Goal: Communication & Community: Answer question/provide support

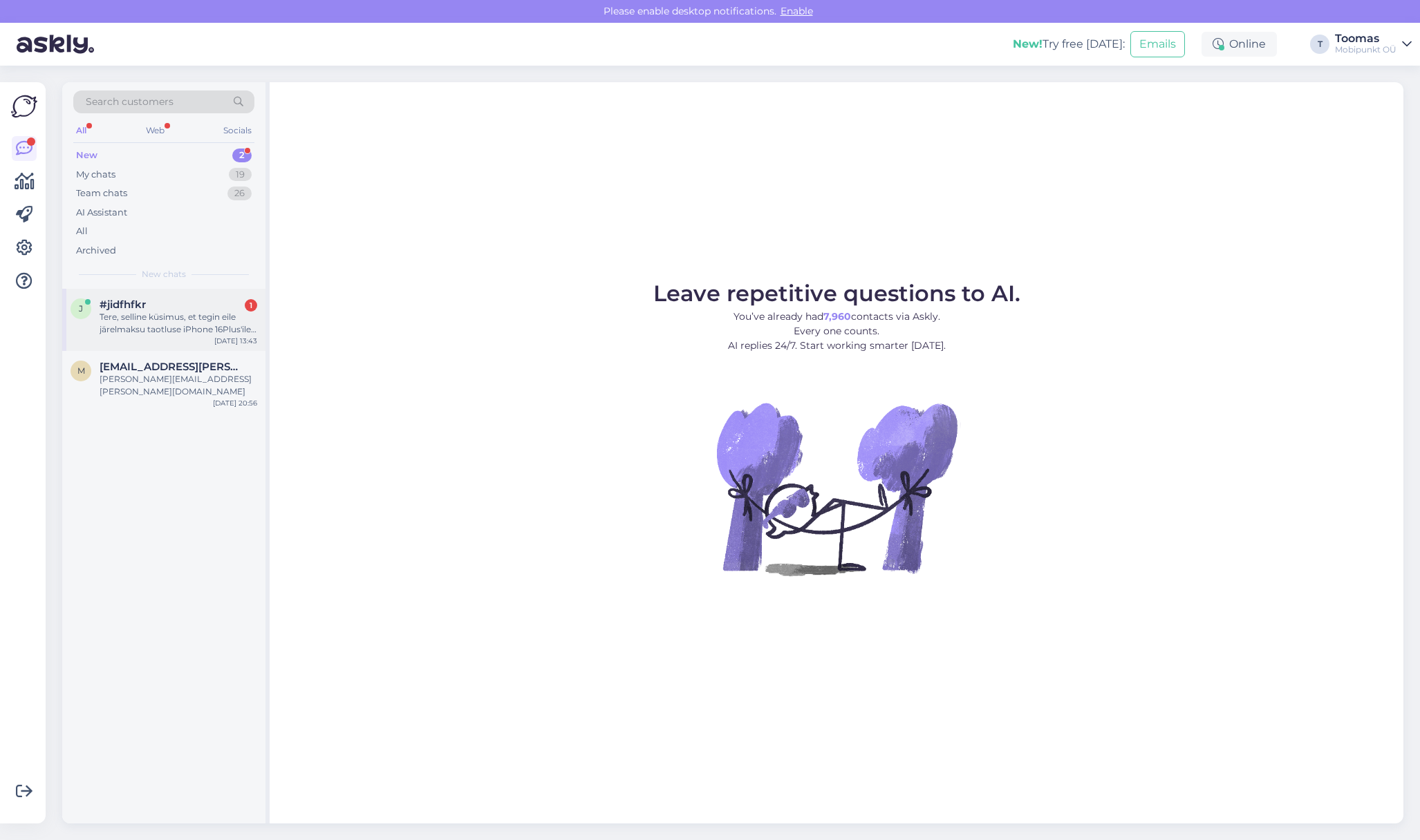
click at [203, 294] on div "j #jidfhfkr 1 Tere, selline küsimus, et tegin eile järelmaksu taotluse iPhone 1…" at bounding box center [164, 320] width 203 height 62
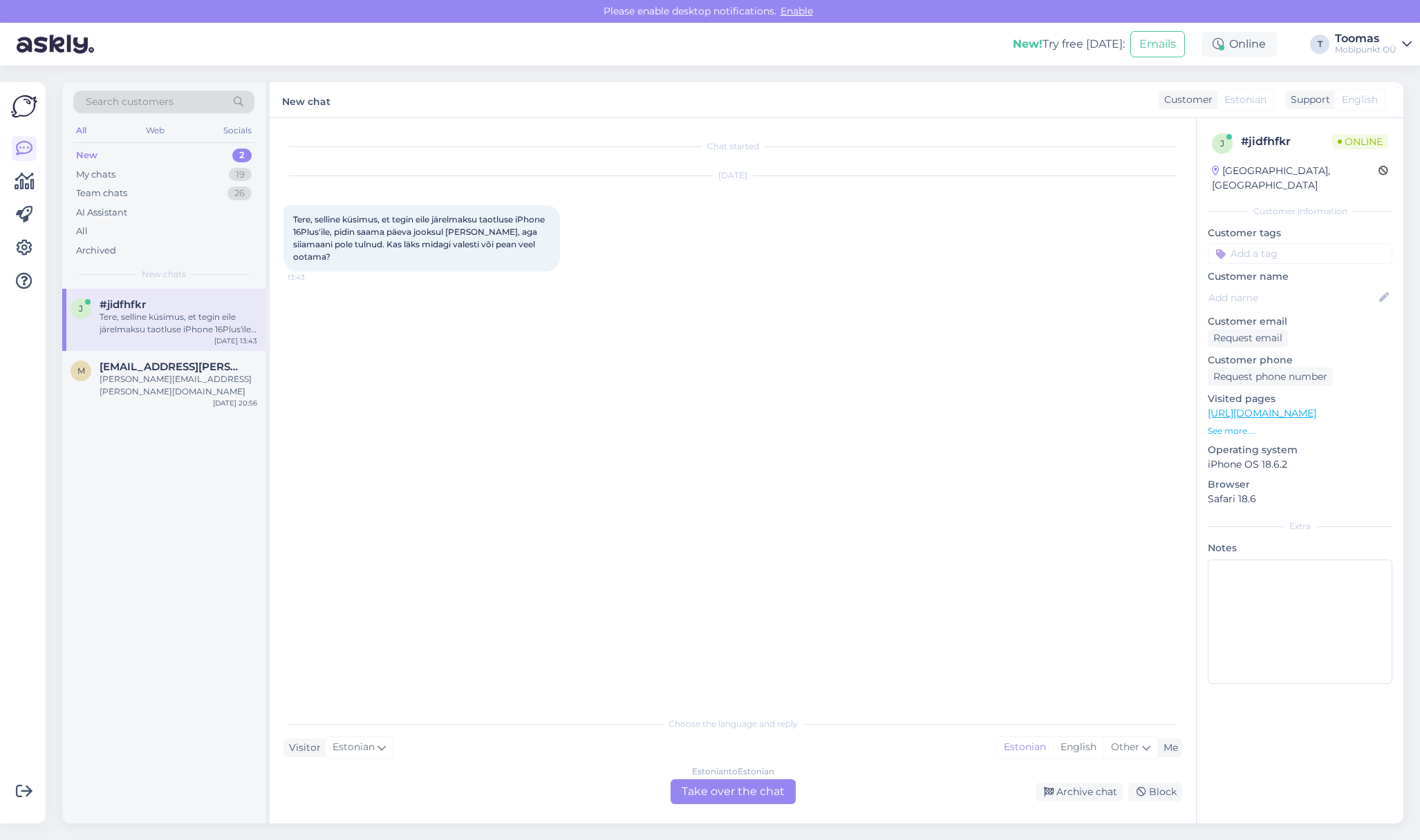
click at [743, 785] on div "Estonian to Estonian Take over the chat" at bounding box center [732, 792] width 125 height 25
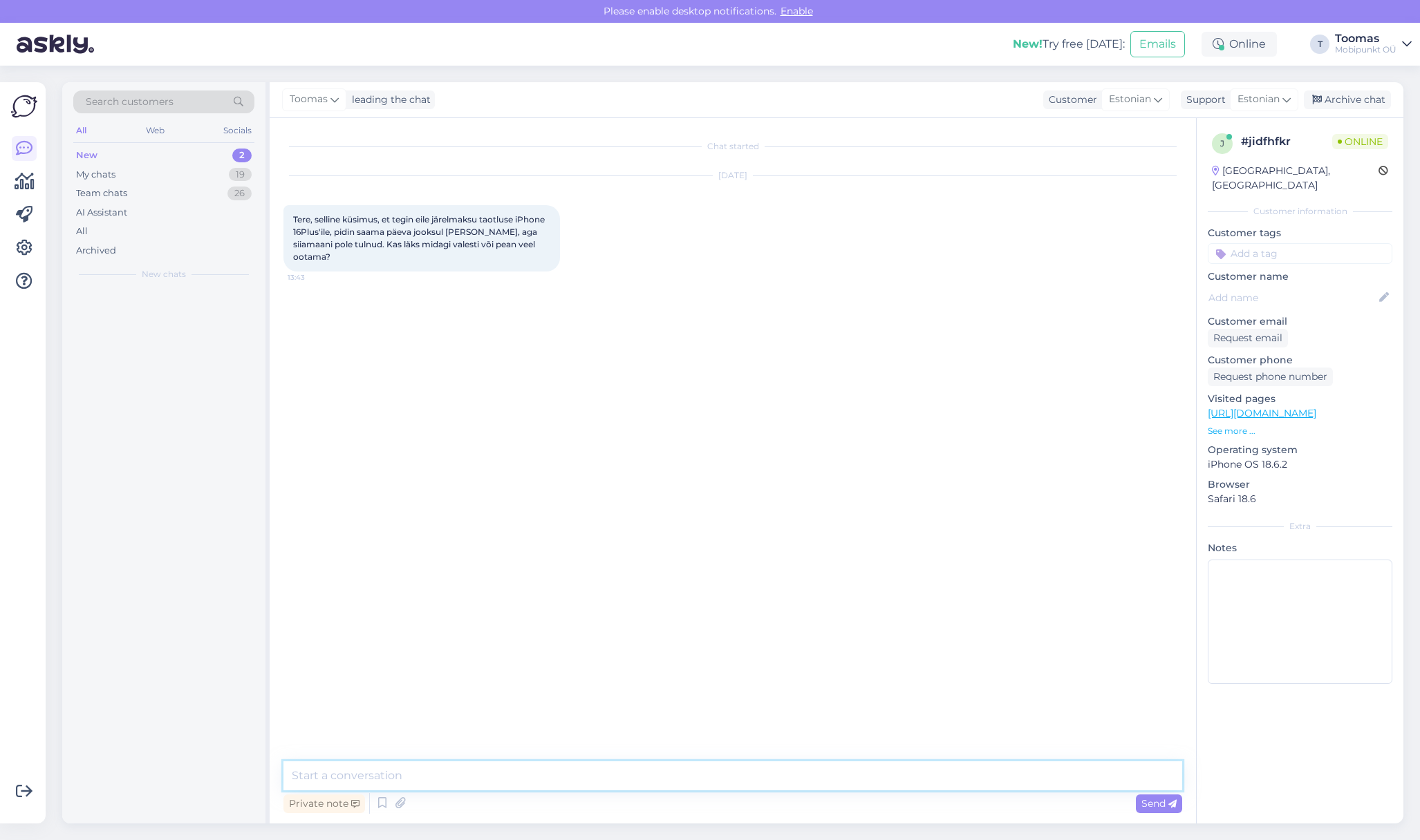
click at [743, 785] on textarea at bounding box center [733, 776] width 899 height 29
type textarea "Tere! Kas saaksite täpsustada tellimuse numbri või [PERSON_NAME] nimele oli tel…"
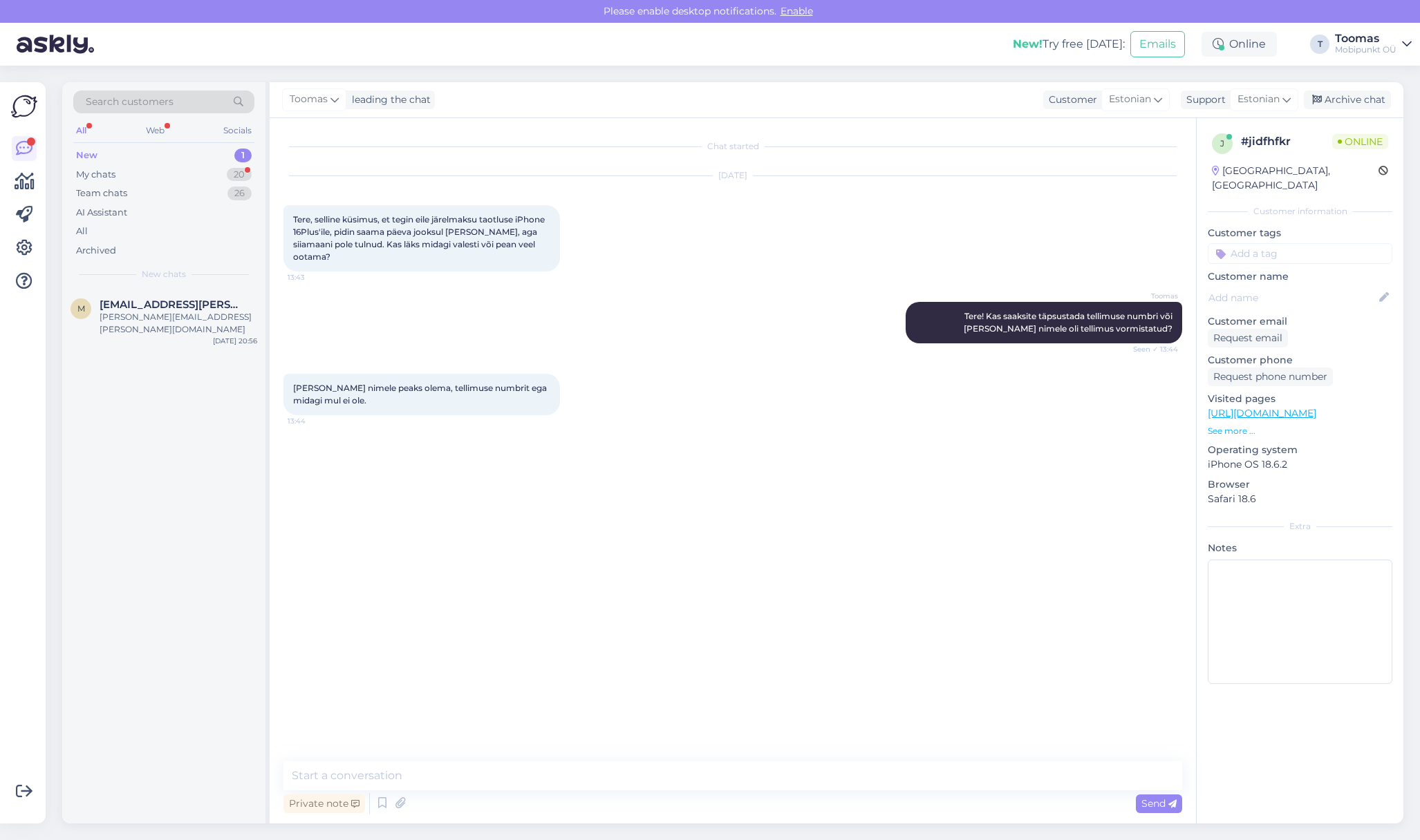
click at [300, 387] on span "[PERSON_NAME] nimele peaks olema, tellimuse numbrit ega midagi mul ei ole." at bounding box center [421, 394] width 256 height 23
copy span "[PERSON_NAME]"
click at [669, 768] on textarea at bounding box center [733, 776] width 899 height 29
type textarea "Saadan Teile kohe uuesti lingi. Andke teada kas see on [PERSON_NAME] jõudnud"
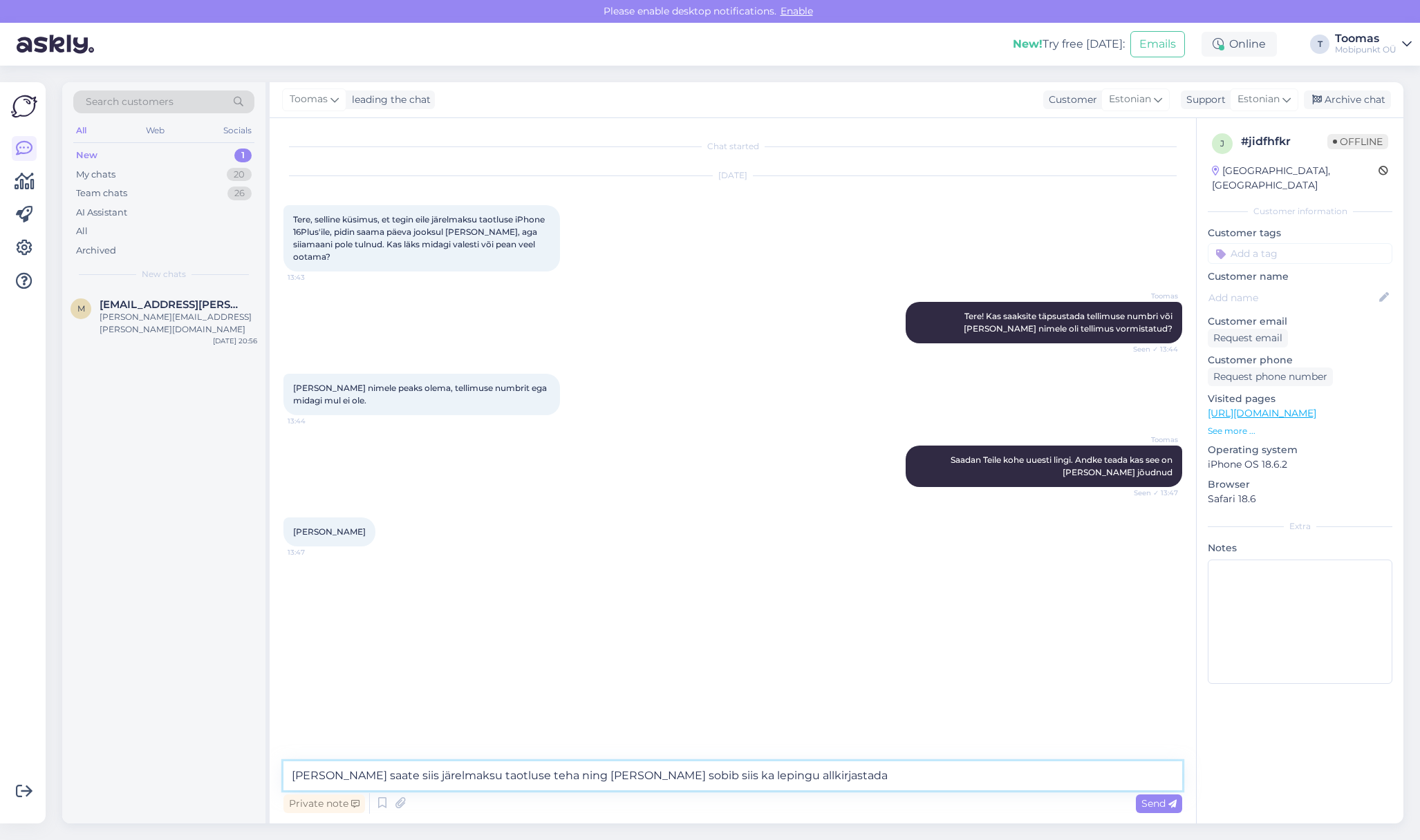
type textarea "[PERSON_NAME] saate siis järelmaksu taotluse teha ning [PERSON_NAME] sobib siis…"
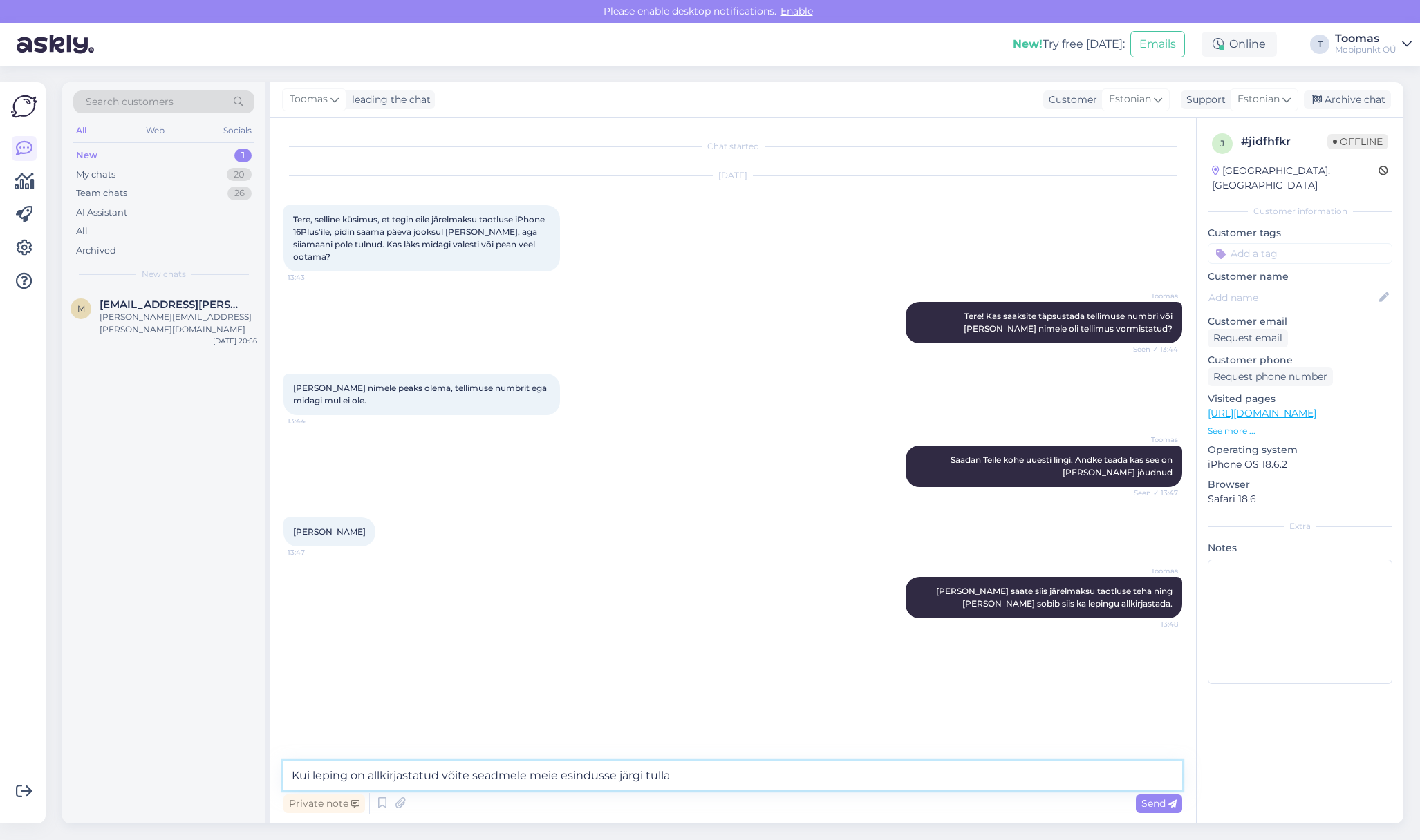
type textarea "Kui leping on allkirjastatud võite seadmele meie esindusse järgi tulla."
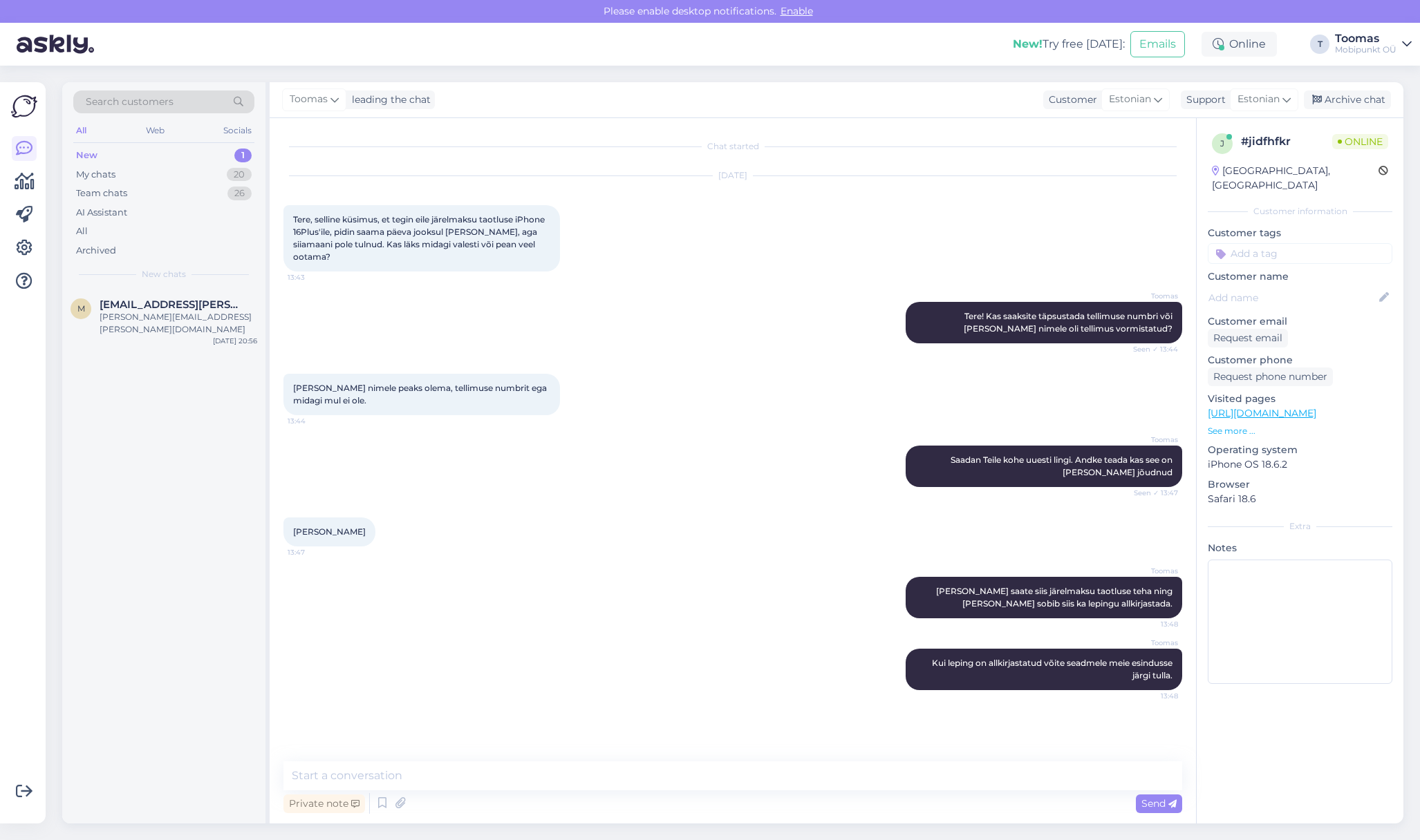
click at [675, 354] on div "Toomas Tere! Kas saaksite täpsustada tellimuse numbri või [PERSON_NAME] nimele …" at bounding box center [733, 322] width 899 height 72
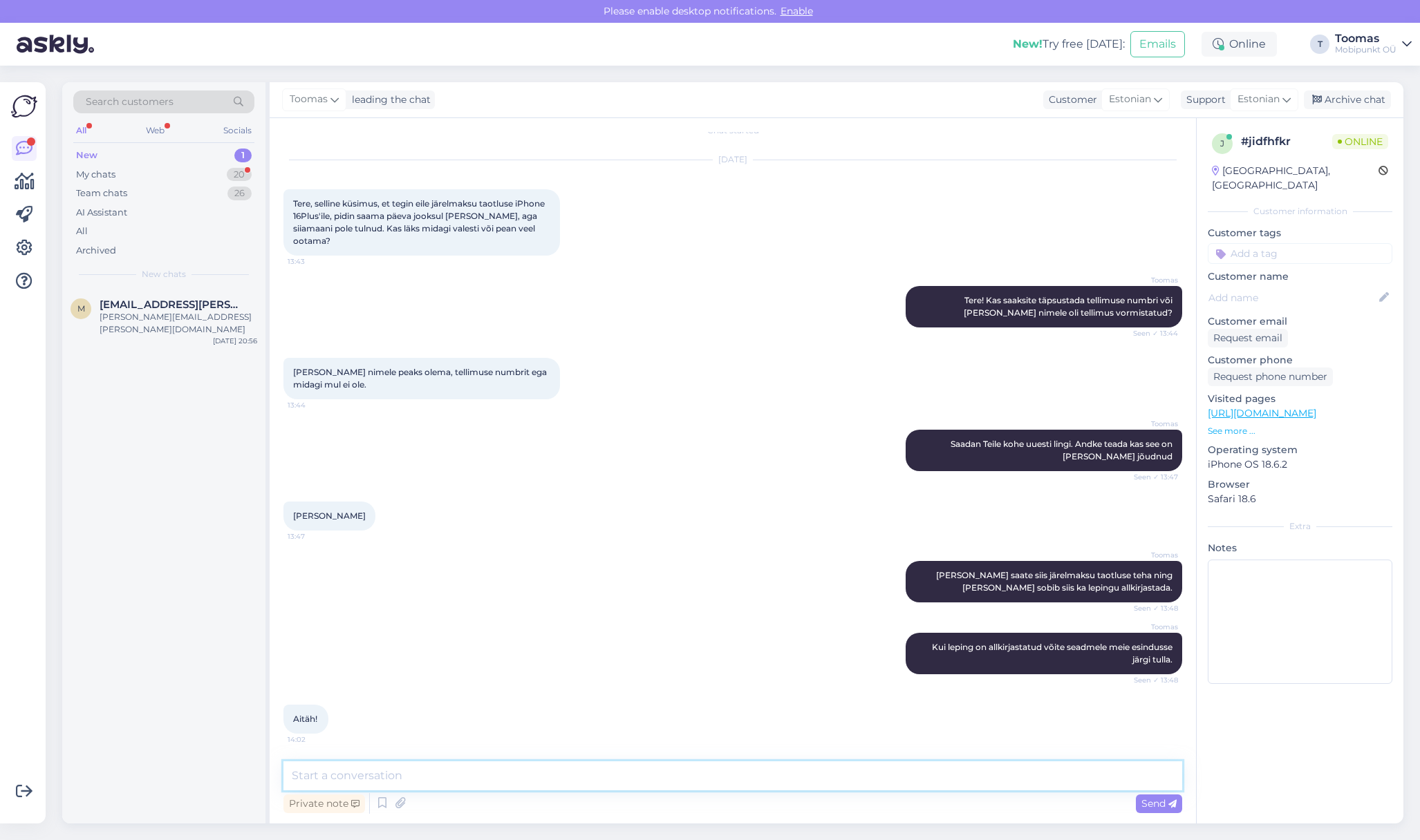
click at [585, 779] on textarea at bounding box center [733, 776] width 899 height 29
type textarea "[PERSON_NAME], et leping sai allkirjastatud. Saatsin Teile meilile ka kinnituse…"
